Goal: Task Accomplishment & Management: Manage account settings

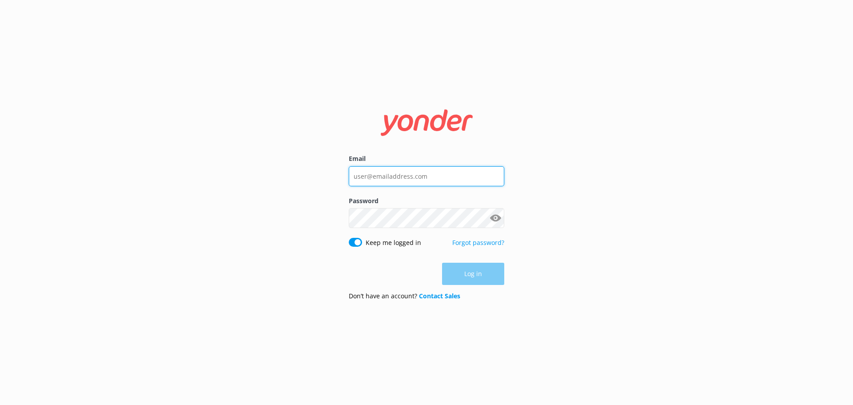
type input "[EMAIL_ADDRESS][DOMAIN_NAME]"
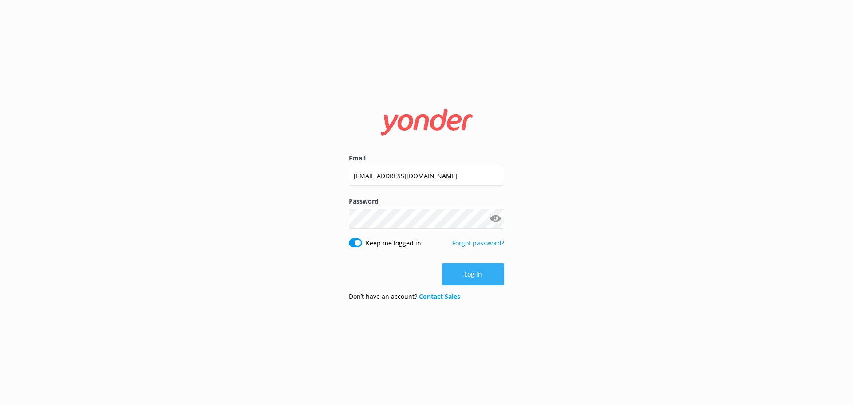
click at [477, 276] on button "Log in" at bounding box center [473, 274] width 62 height 22
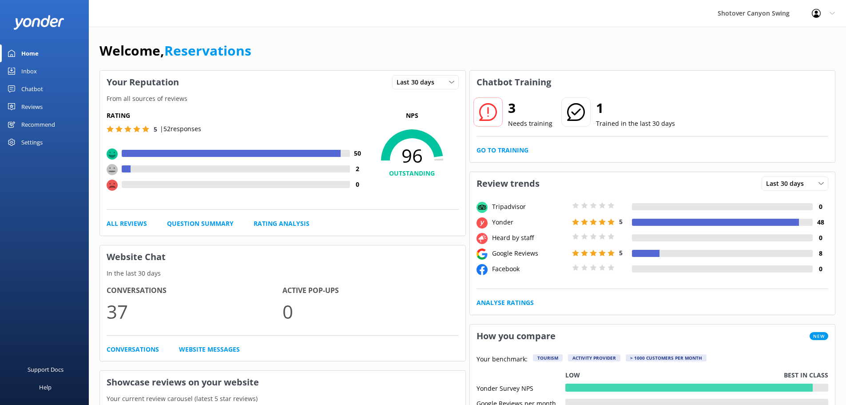
click at [61, 70] on link "Inbox" at bounding box center [44, 71] width 89 height 18
